Goal: Task Accomplishment & Management: Use online tool/utility

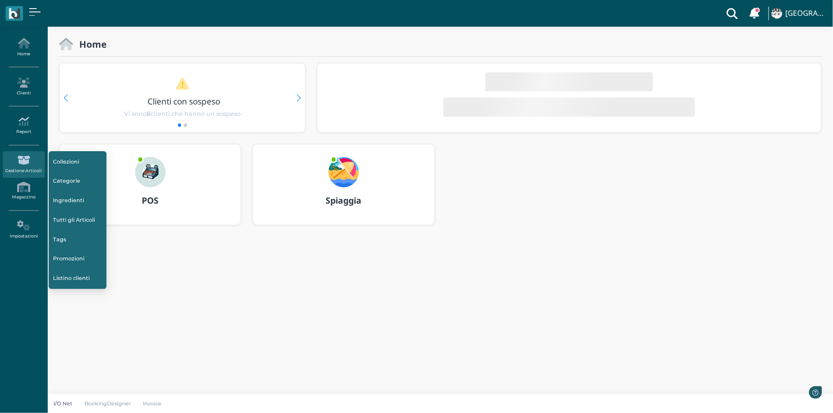
click at [22, 132] on link "Report" at bounding box center [24, 126] width 42 height 26
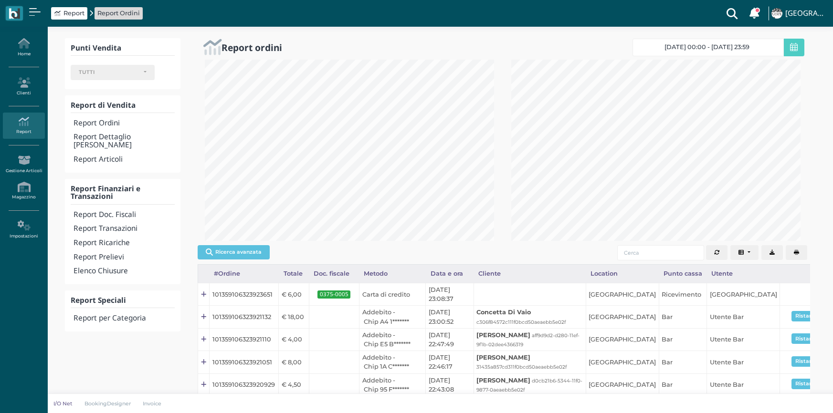
select select
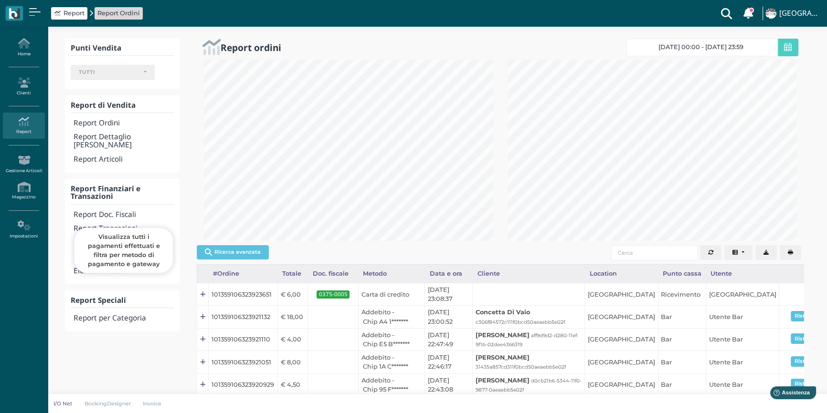
click at [122, 225] on h4 "Report Transazioni" at bounding box center [124, 229] width 100 height 8
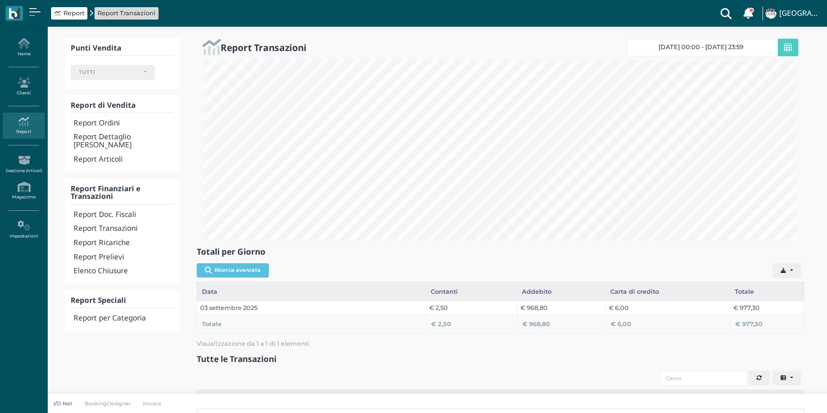
select select
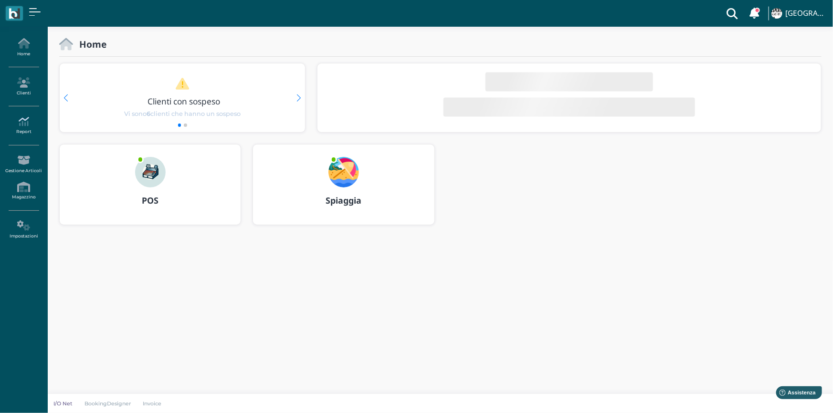
click at [12, 126] on icon at bounding box center [24, 121] width 42 height 11
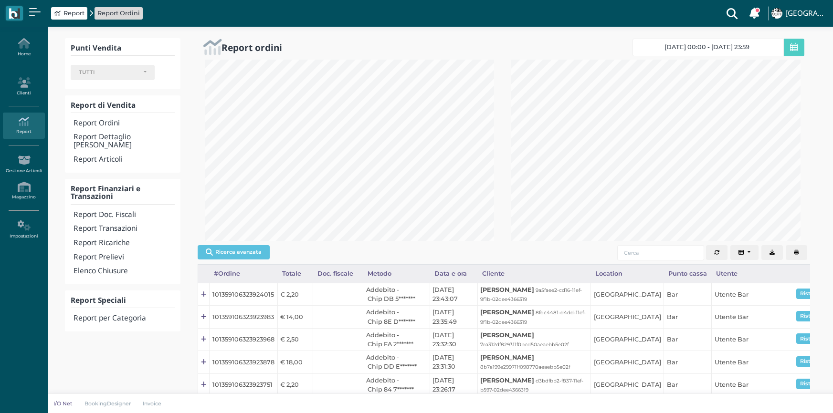
select select
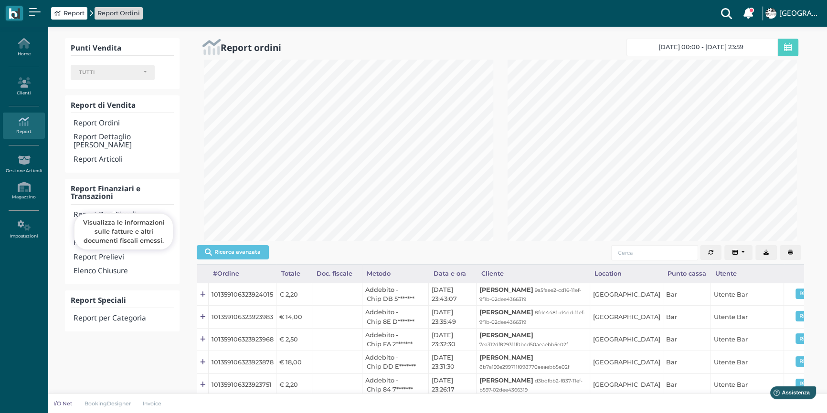
click at [105, 211] on h4 "Report Doc. Fiscali" at bounding box center [124, 215] width 100 height 8
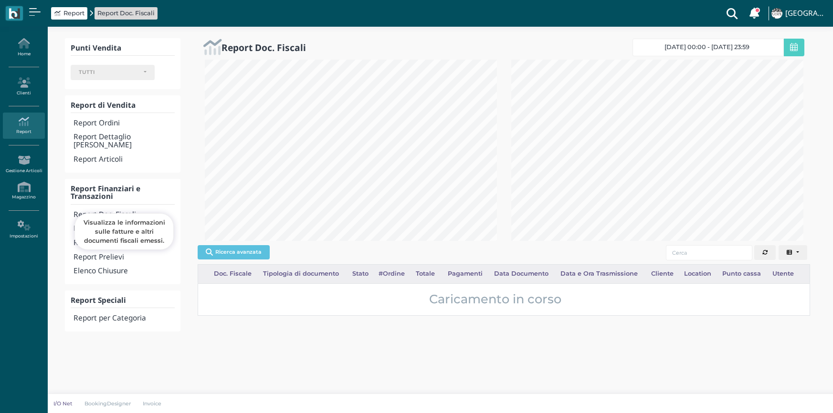
select select
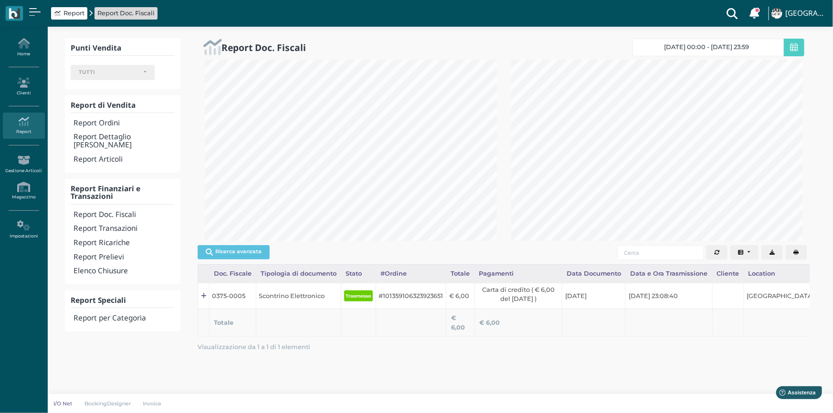
click at [802, 251] on button "button" at bounding box center [796, 252] width 21 height 15
click at [122, 225] on h4 "Report Transazioni" at bounding box center [124, 229] width 101 height 8
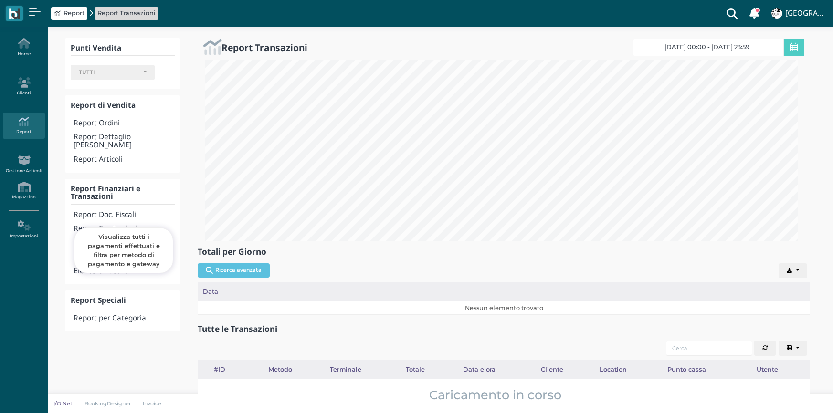
select select
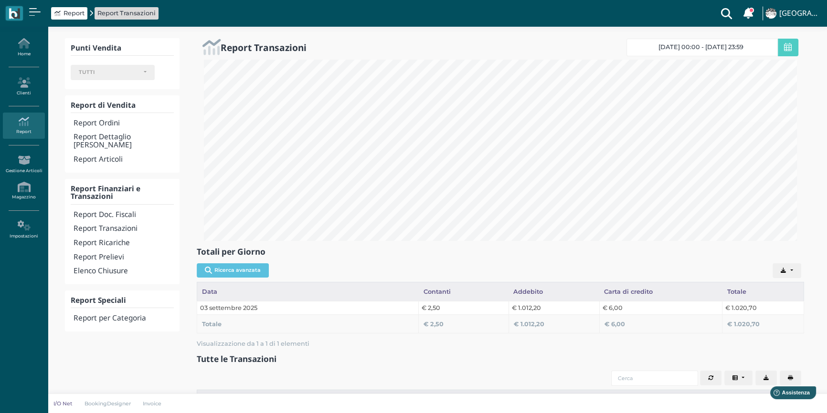
click at [120, 267] on h4 "Elenco Chiusure" at bounding box center [124, 271] width 100 height 8
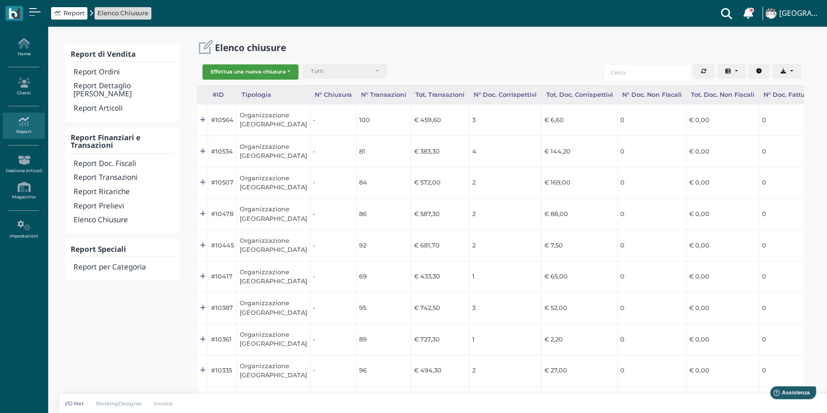
click at [265, 72] on button "Effettua una nuova chiusura" at bounding box center [250, 71] width 96 height 15
click at [253, 87] on span "Organizzazione" at bounding box center [240, 87] width 74 height 12
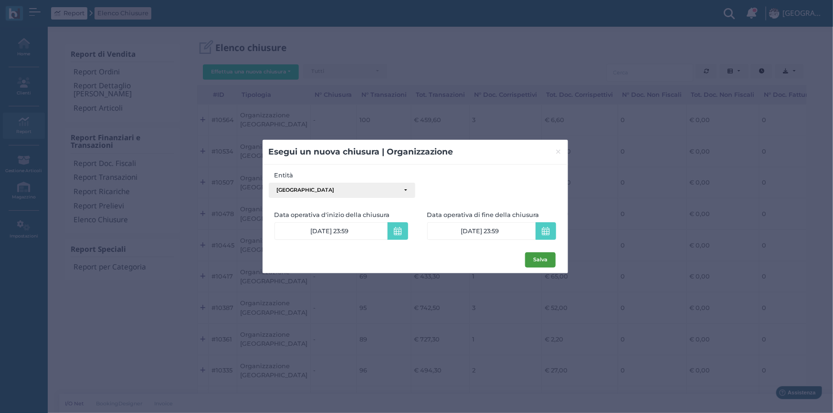
click at [545, 263] on button "Salva" at bounding box center [540, 260] width 31 height 15
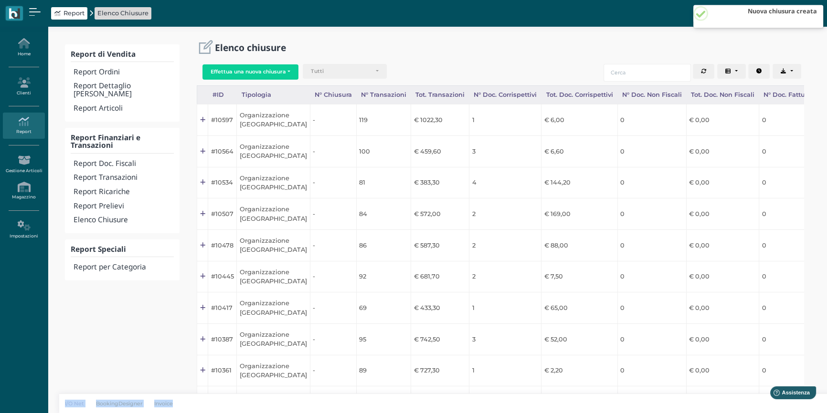
drag, startPoint x: 597, startPoint y: 392, endPoint x: 709, endPoint y: 397, distance: 111.8
click at [709, 397] on div "Report di Vendita Report Ordini Report Dettaglio Ordini Report Articoli Report …" at bounding box center [437, 246] width 779 height 439
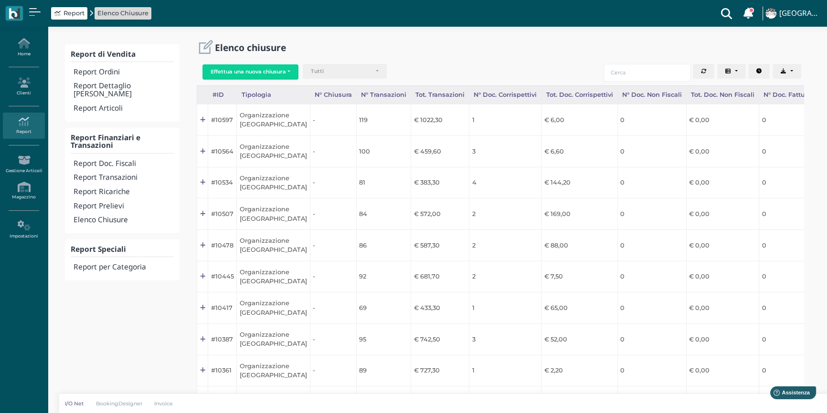
click at [125, 334] on div "Report di Vendita Report Ordini Report Dettaglio Ordini Report Articoli Report …" at bounding box center [122, 239] width 126 height 403
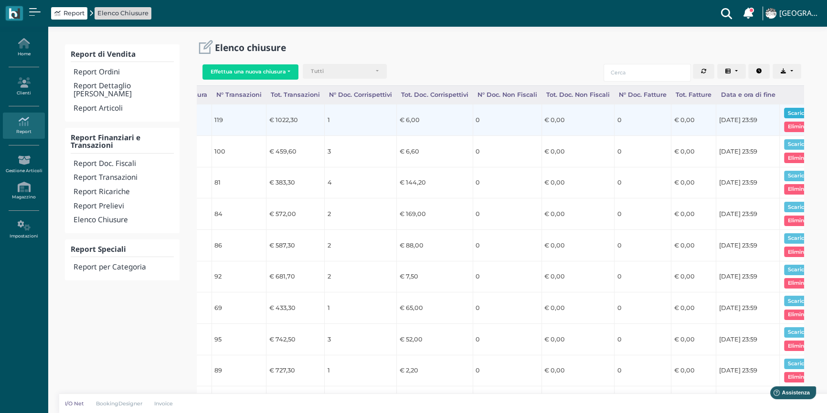
click at [790, 109] on button "Scarica pdf" at bounding box center [802, 113] width 37 height 11
